Goal: Task Accomplishment & Management: Manage account settings

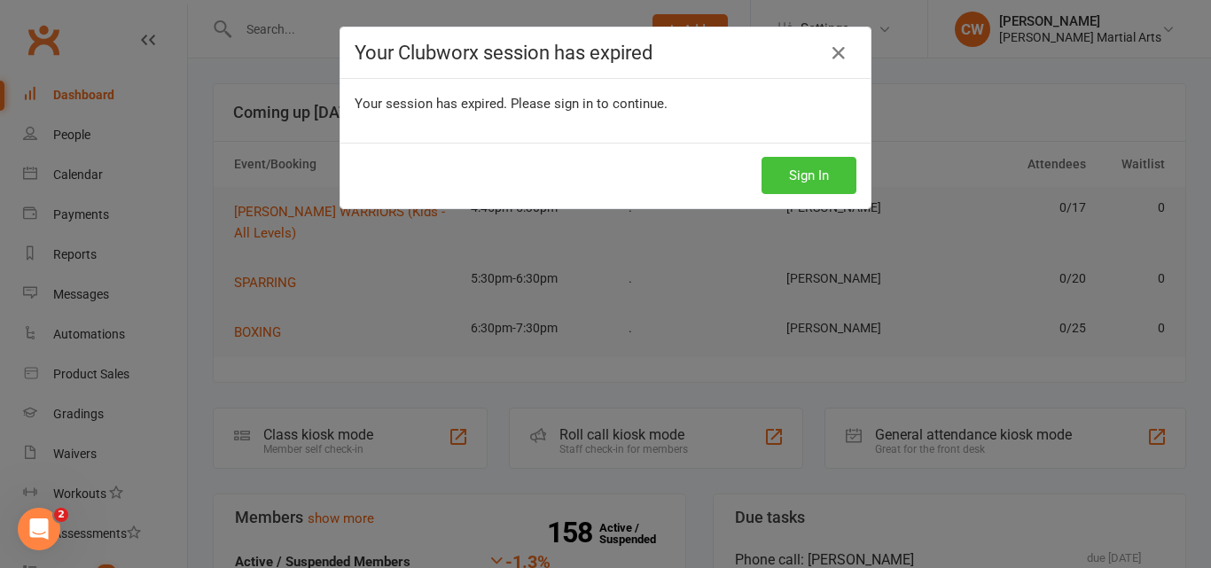
click at [812, 157] on button "Sign In" at bounding box center [809, 175] width 95 height 37
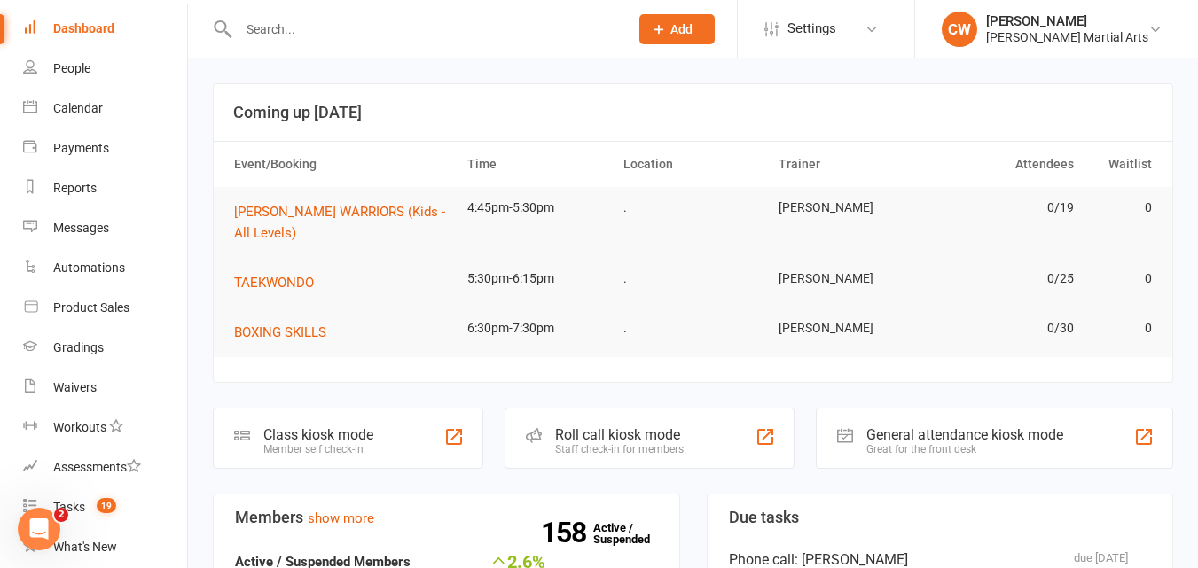
scroll to position [117, 0]
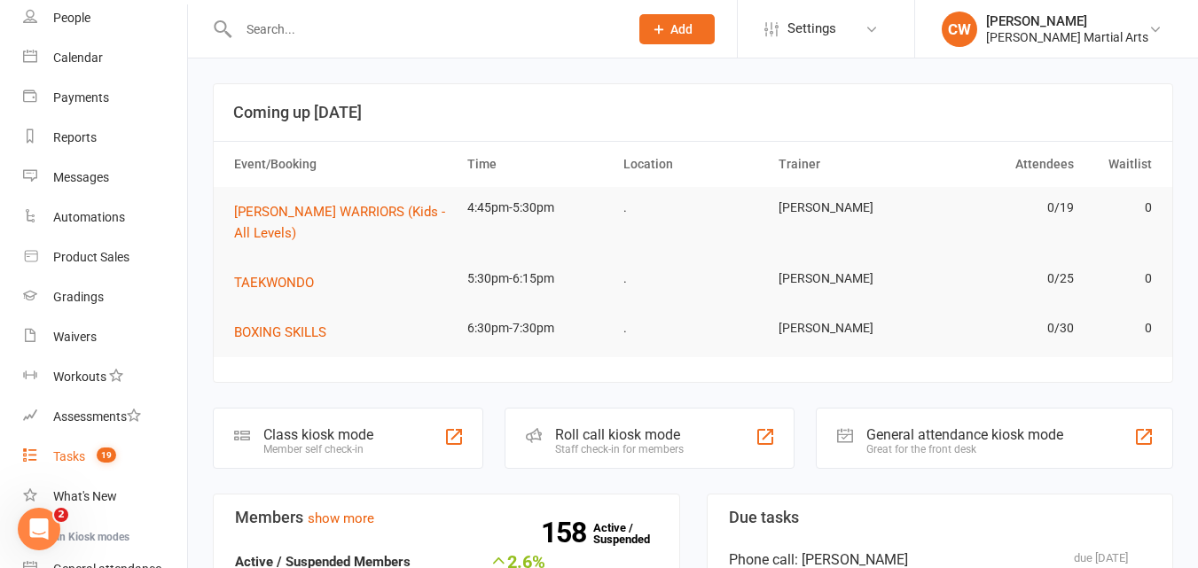
click at [96, 449] on link "Tasks 19" at bounding box center [105, 457] width 164 height 40
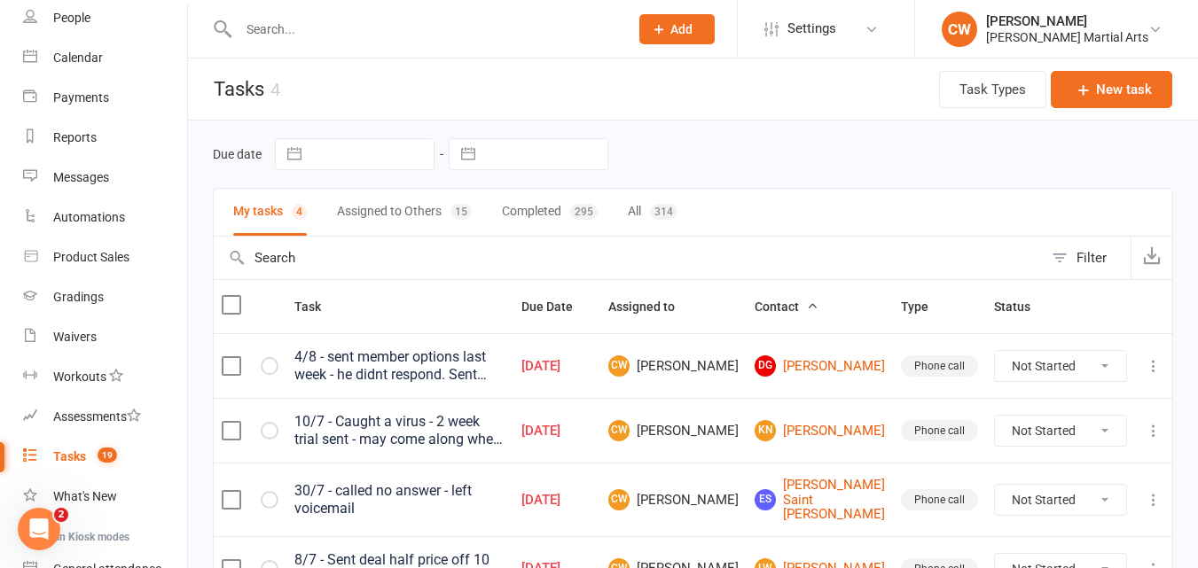
click at [600, 348] on td "Jun 04, 2025" at bounding box center [557, 365] width 87 height 65
click at [600, 325] on th "Due Date" at bounding box center [557, 306] width 87 height 53
click at [749, 0] on html "Prospect Member Non-attending contact Class / event Appointment Grading event T…" at bounding box center [599, 338] width 1198 height 677
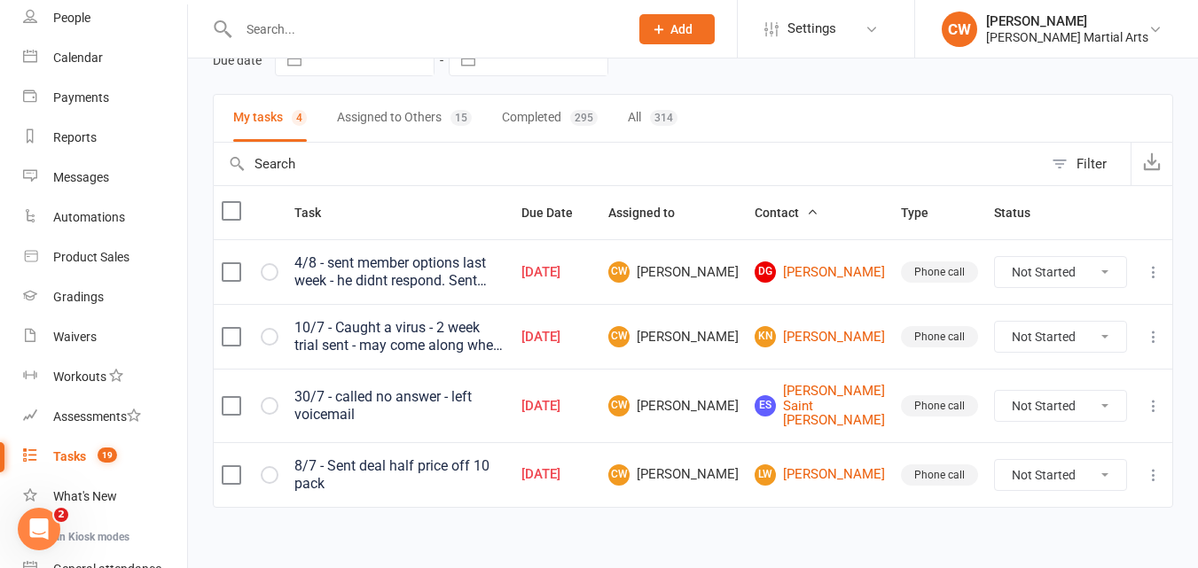
scroll to position [105, 0]
